Goal: Task Accomplishment & Management: Use online tool/utility

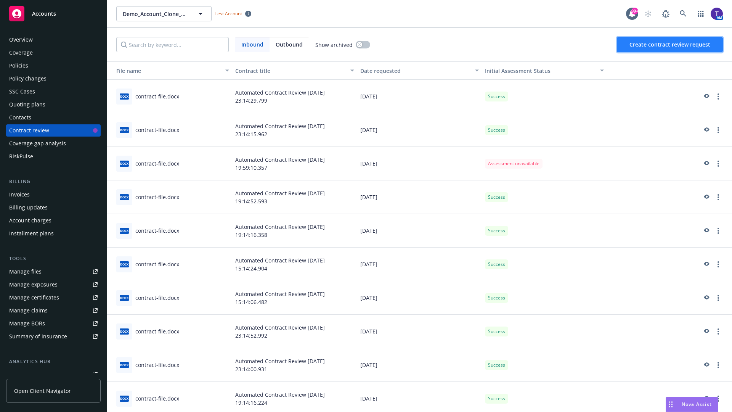
click at [671, 45] on span "Create contract review request" at bounding box center [670, 44] width 81 height 7
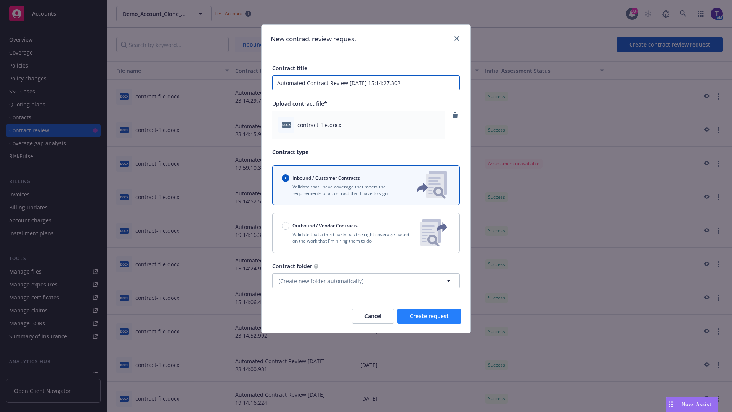
type input "Automated Contract Review [DATE] 15:14:27.302"
click at [429, 316] on span "Create request" at bounding box center [429, 315] width 39 height 7
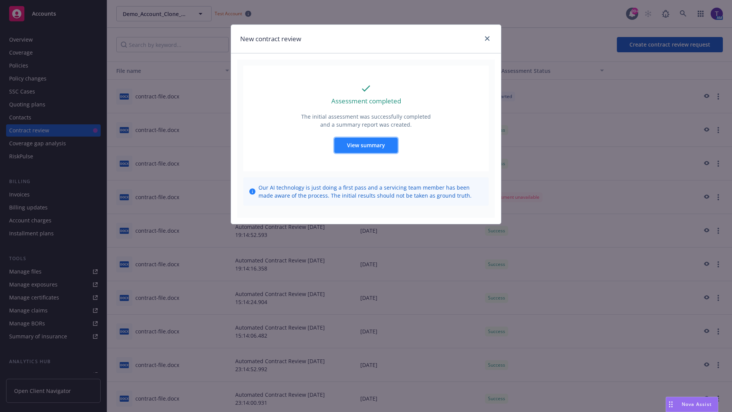
click at [366, 145] on span "View summary" at bounding box center [366, 144] width 38 height 7
